Goal: Find specific page/section

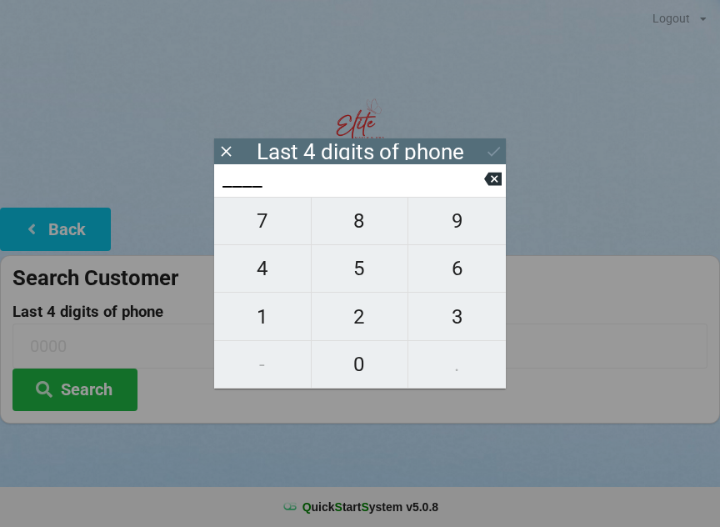
click at [351, 363] on span "0" at bounding box center [360, 364] width 97 height 35
type input "0___"
click at [267, 215] on span "7" at bounding box center [262, 220] width 97 height 35
type input "07__"
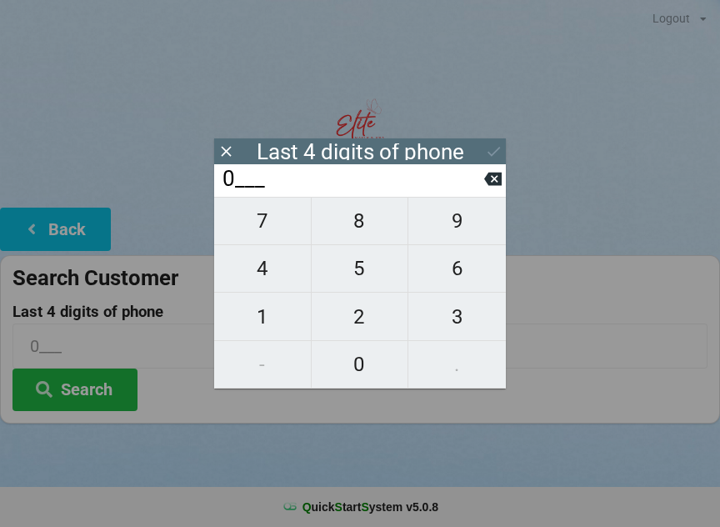
type input "07__"
click at [358, 273] on span "5" at bounding box center [360, 268] width 97 height 35
type input "075_"
click at [463, 226] on span "9" at bounding box center [458, 220] width 98 height 35
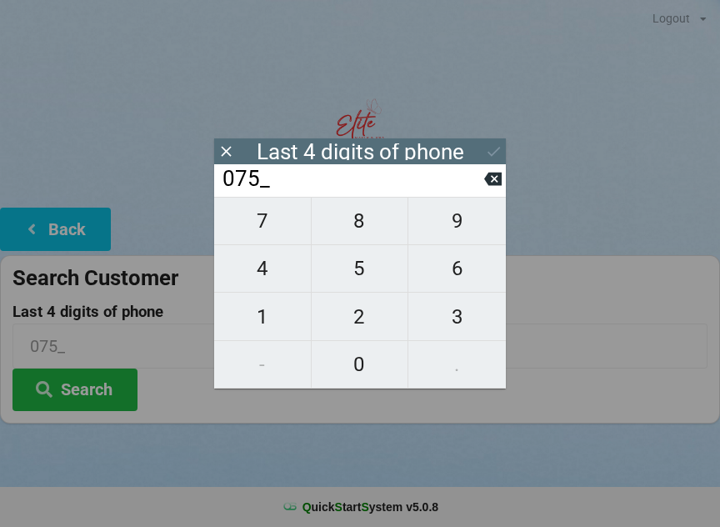
type input "0759"
click at [489, 147] on icon at bounding box center [494, 152] width 18 height 18
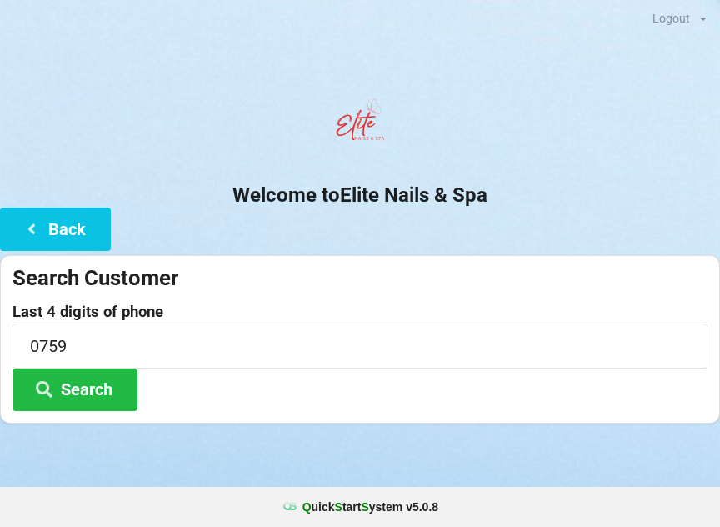
click at [113, 387] on button "Search" at bounding box center [75, 389] width 125 height 43
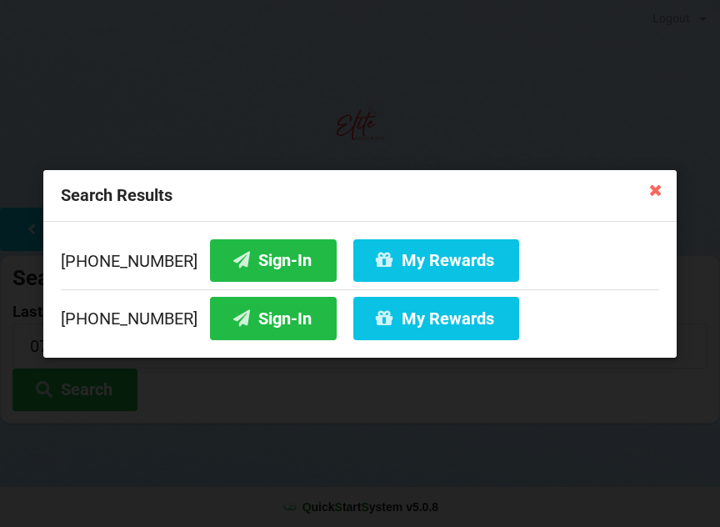
click at [267, 252] on button "Sign-In" at bounding box center [273, 259] width 127 height 43
